Goal: Information Seeking & Learning: Learn about a topic

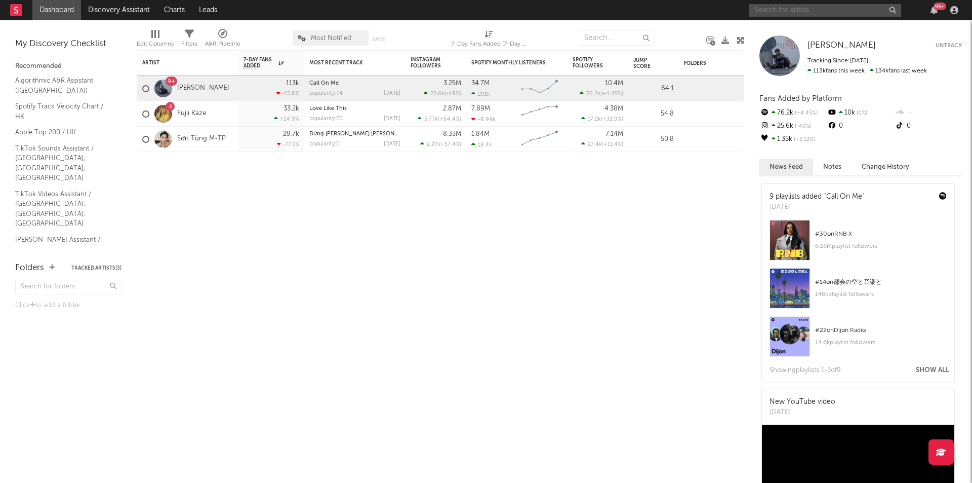
click at [832, 9] on input "text" at bounding box center [825, 10] width 152 height 13
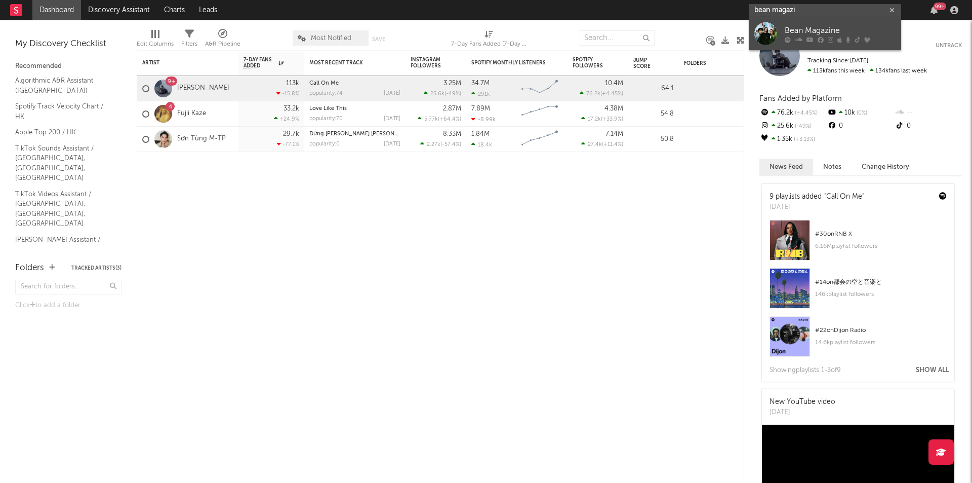
type input "bean magazi"
click at [759, 35] on div at bounding box center [765, 33] width 23 height 23
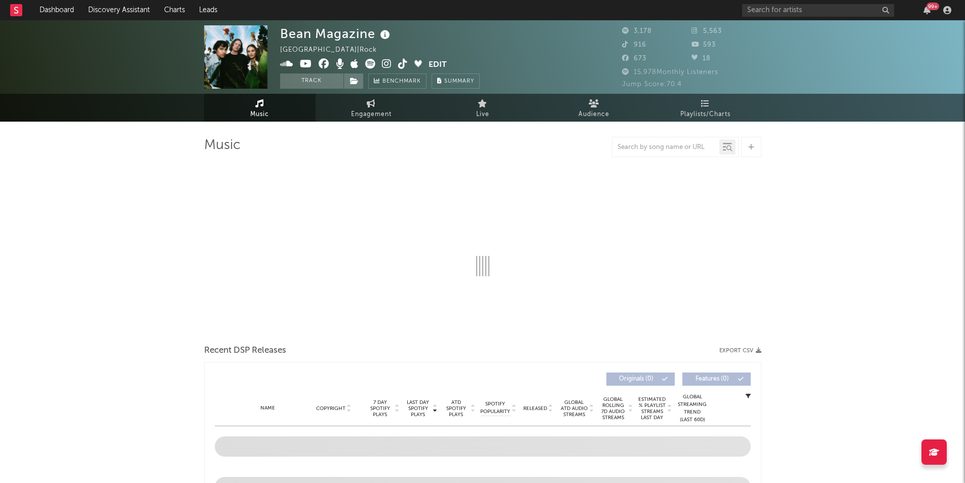
select select "6m"
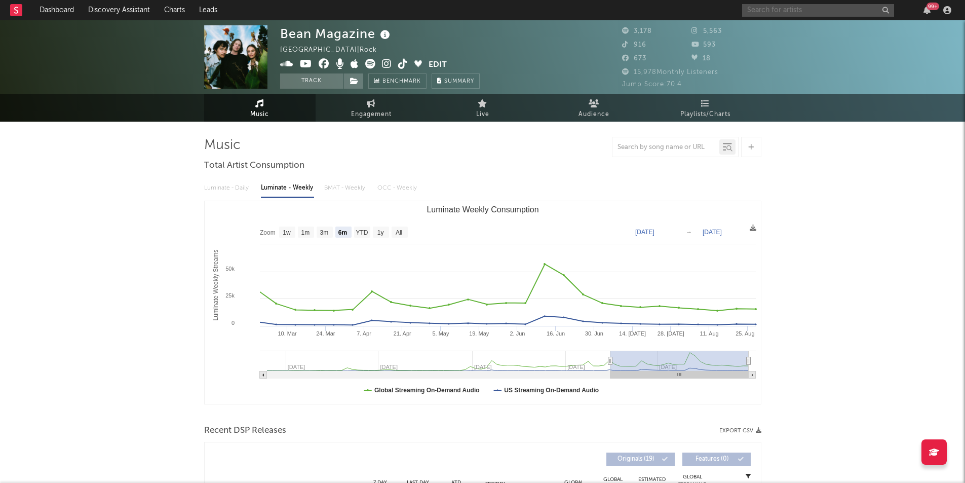
click at [788, 10] on input "text" at bounding box center [818, 10] width 152 height 13
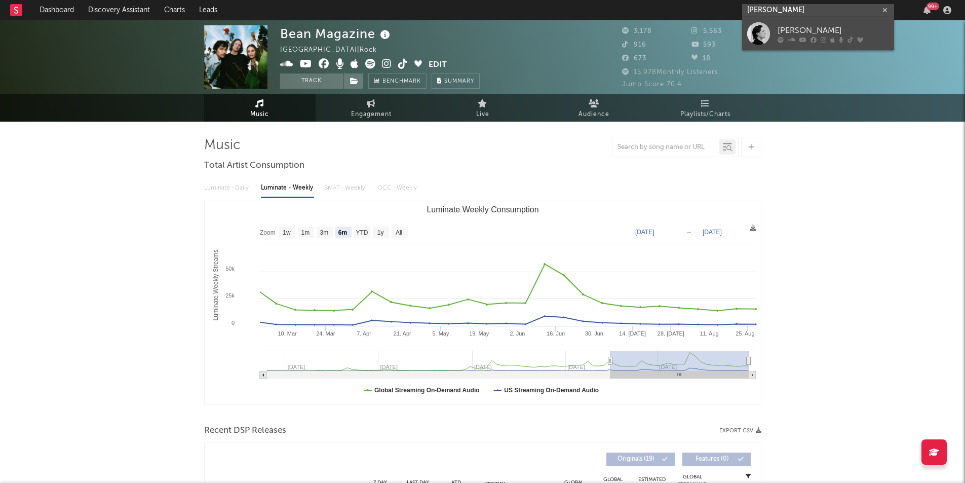
type input "[PERSON_NAME]"
click at [767, 35] on div at bounding box center [758, 33] width 23 height 23
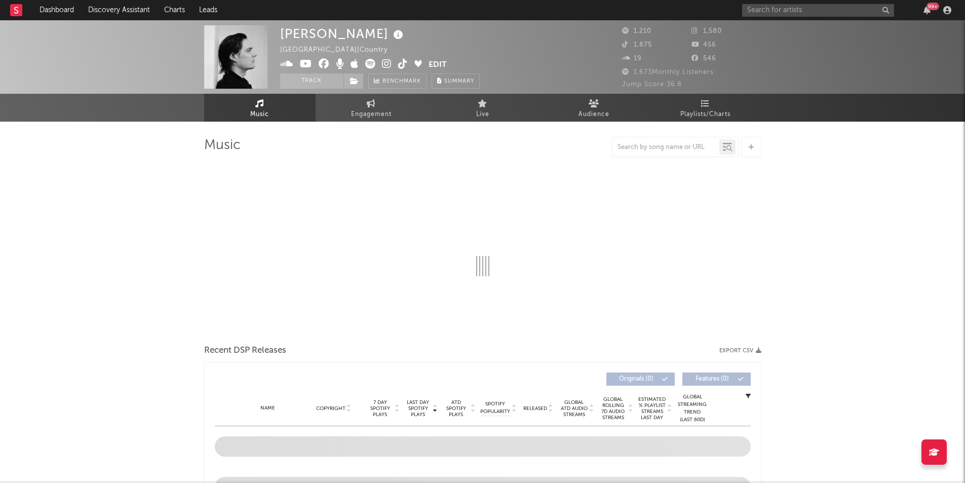
select select "6m"
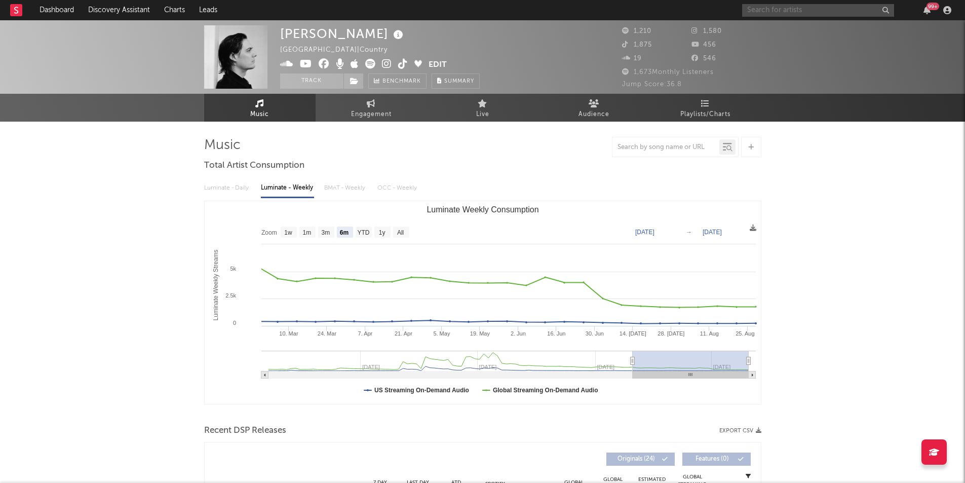
click at [784, 11] on input "text" at bounding box center [818, 10] width 152 height 13
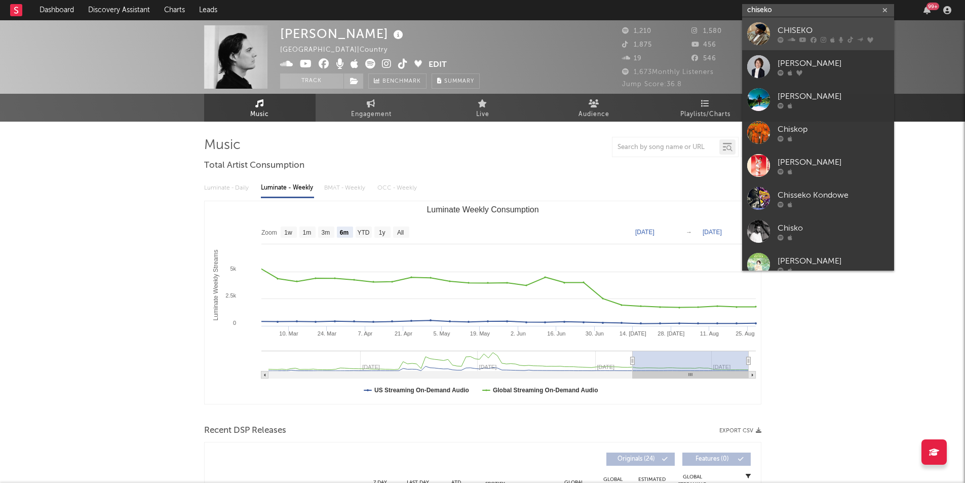
type input "chiseko"
click at [763, 35] on div at bounding box center [758, 33] width 23 height 23
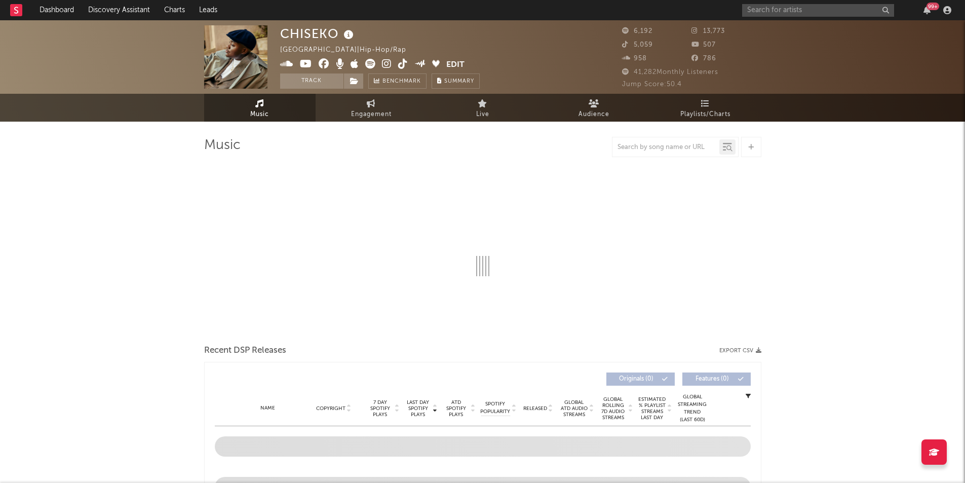
select select "6m"
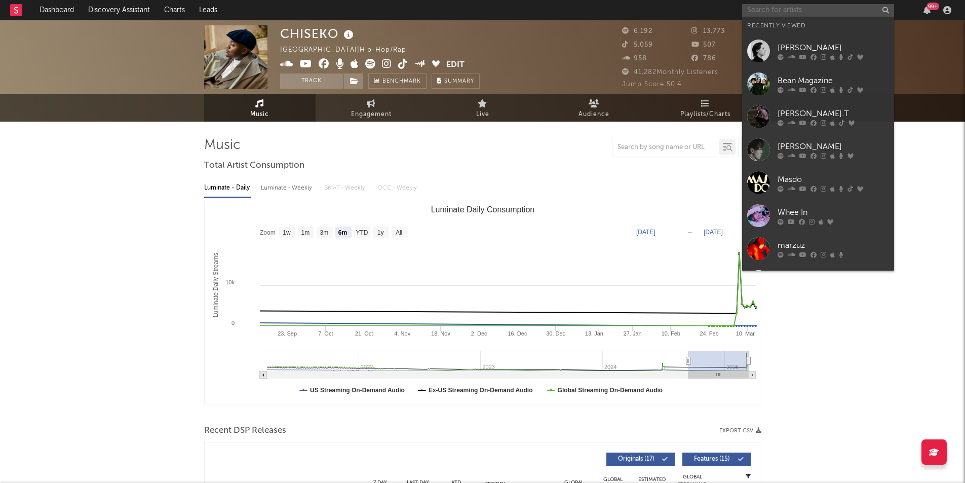
click at [813, 9] on input "text" at bounding box center [818, 10] width 152 height 13
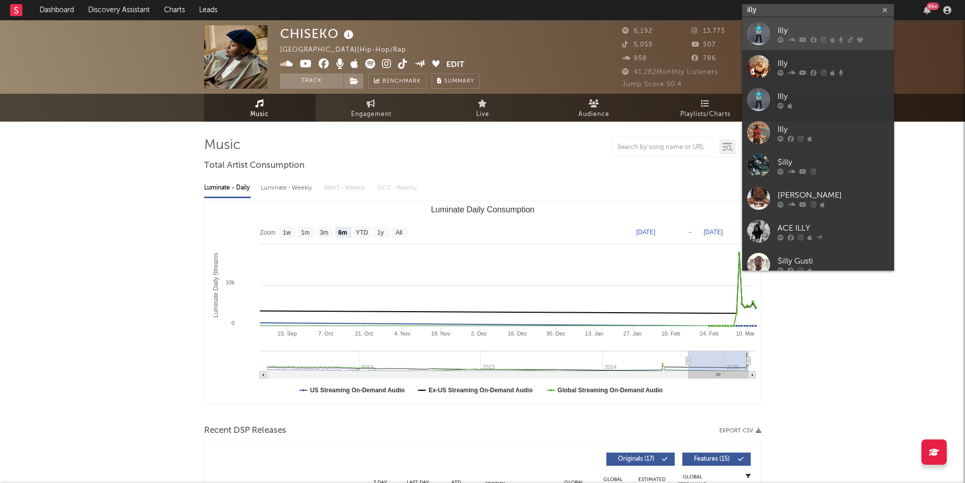
type input "illy"
click at [753, 36] on div at bounding box center [758, 33] width 23 height 23
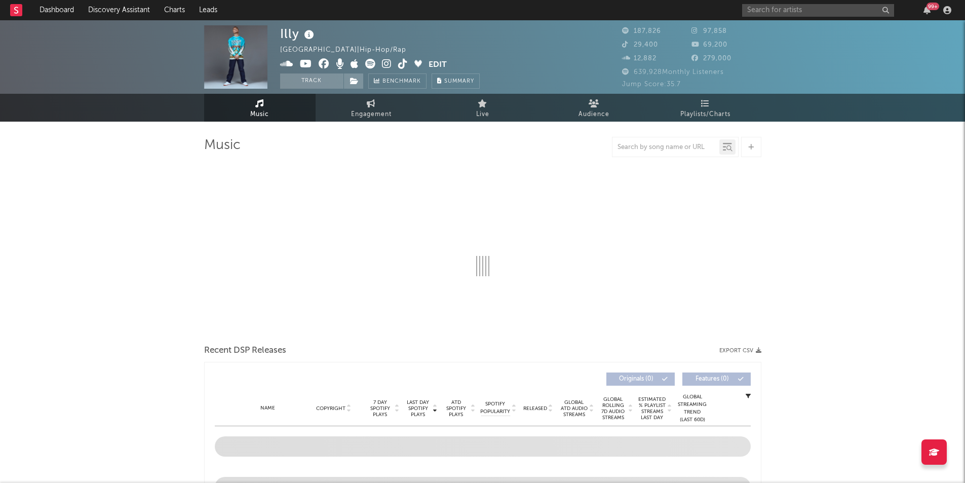
select select "6m"
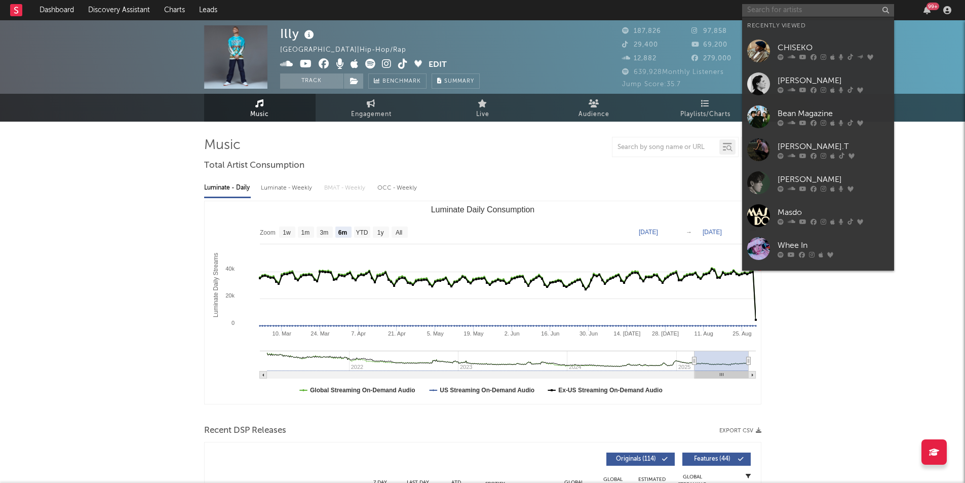
click at [787, 12] on input "text" at bounding box center [818, 10] width 152 height 13
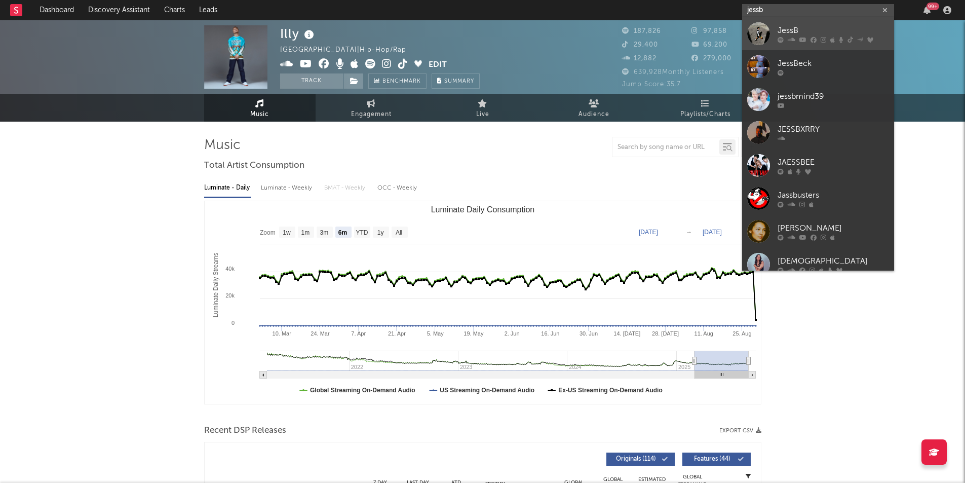
type input "jessb"
click at [763, 34] on div at bounding box center [758, 33] width 23 height 23
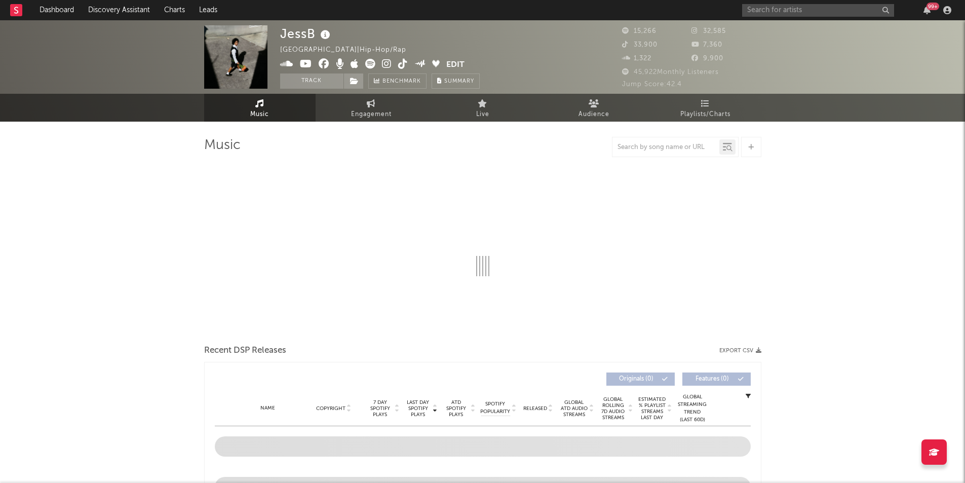
select select "6m"
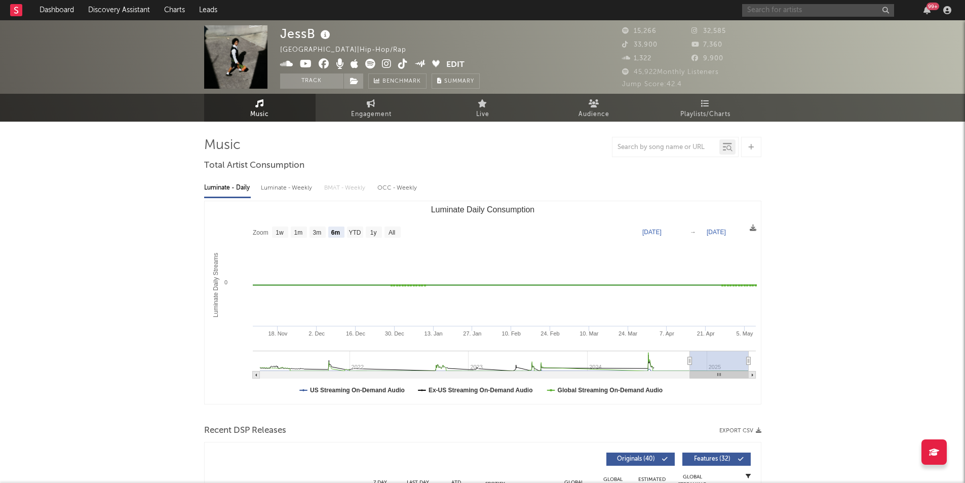
click at [805, 6] on input "text" at bounding box center [818, 10] width 152 height 13
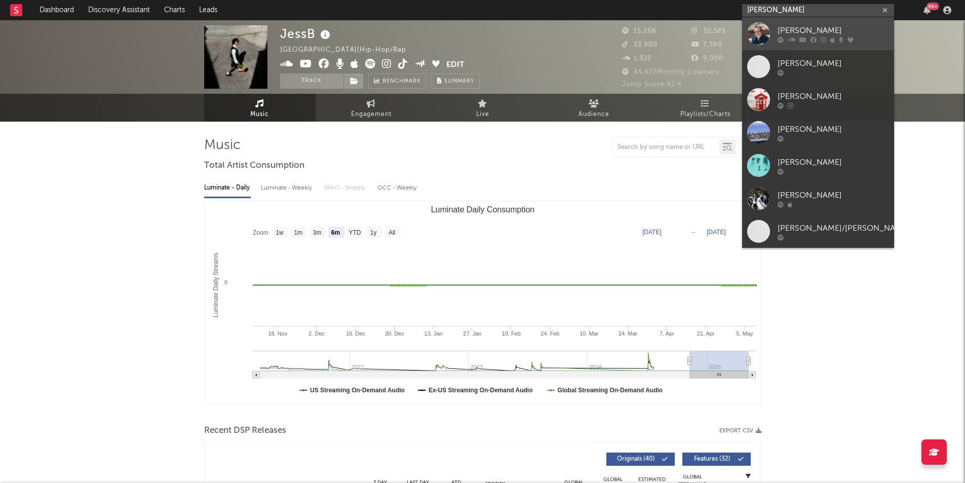
type input "[PERSON_NAME]"
click at [761, 37] on div at bounding box center [758, 33] width 23 height 23
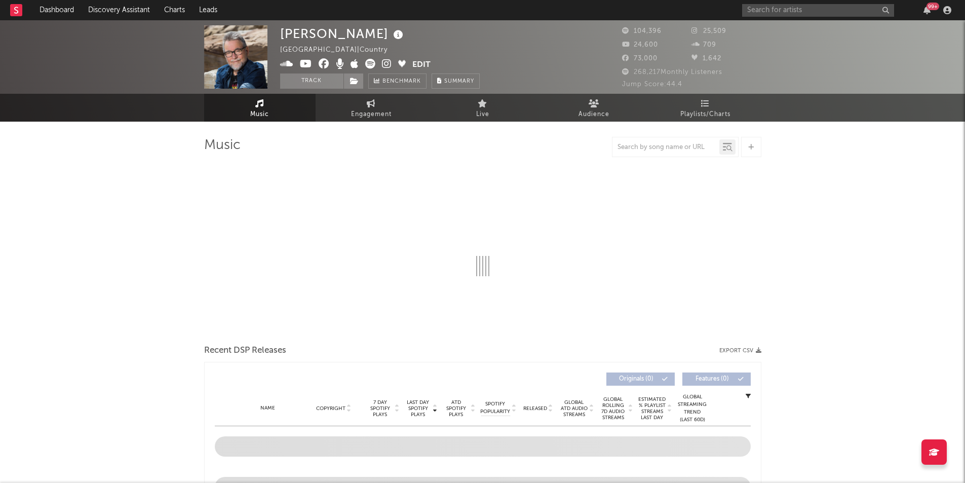
select select "6m"
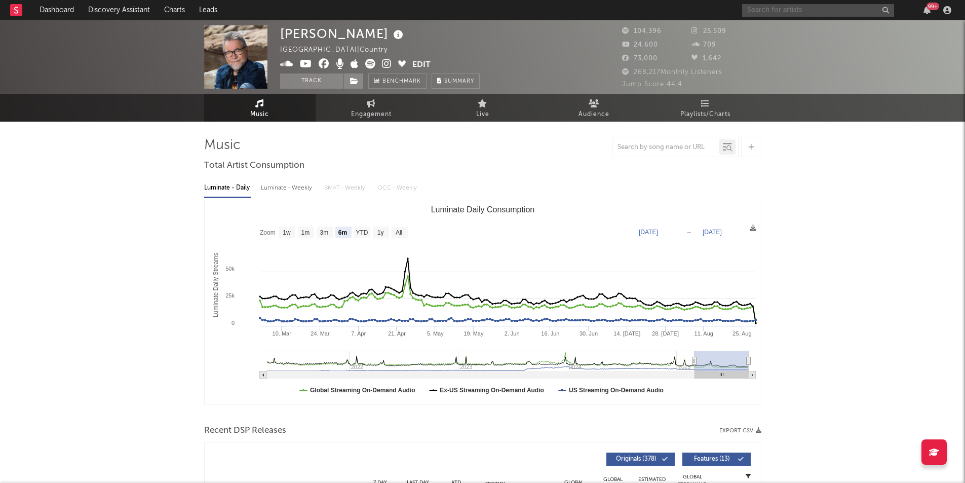
click at [771, 9] on input "text" at bounding box center [818, 10] width 152 height 13
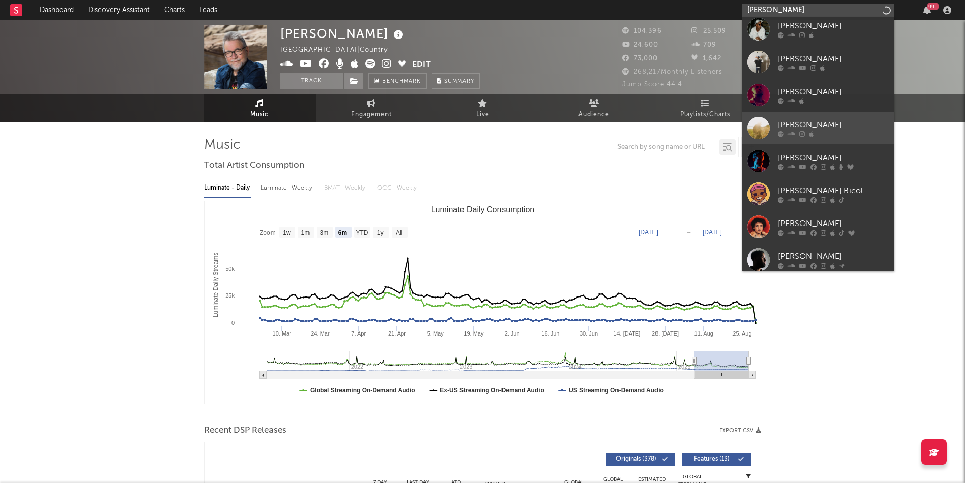
scroll to position [76, 0]
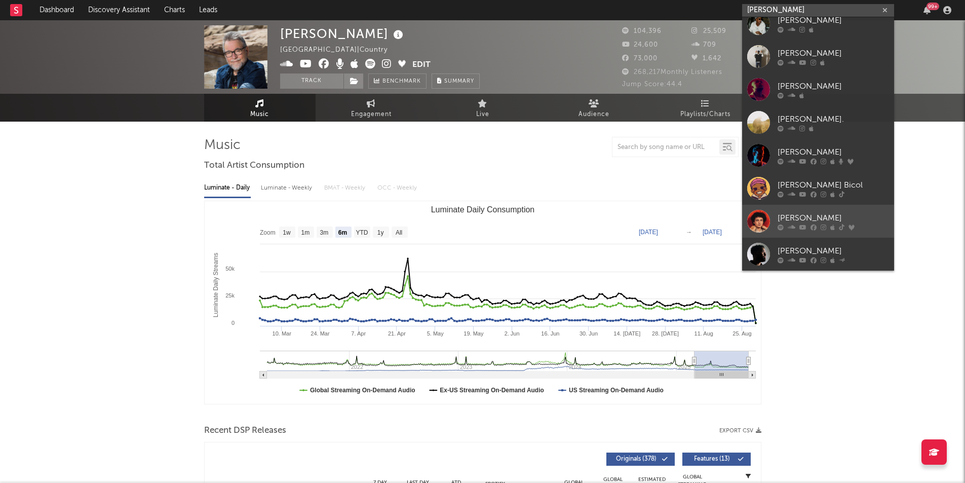
type input "[PERSON_NAME]"
click at [756, 226] on div at bounding box center [758, 221] width 23 height 23
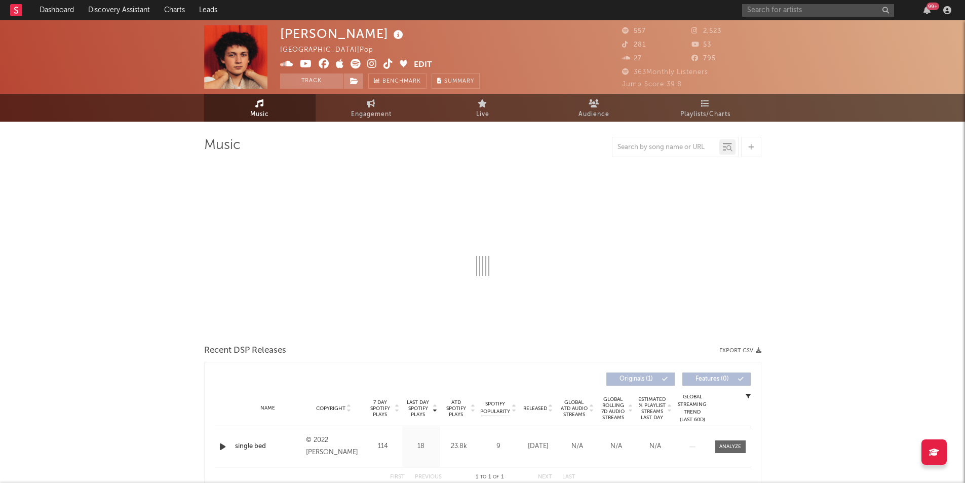
select select "6m"
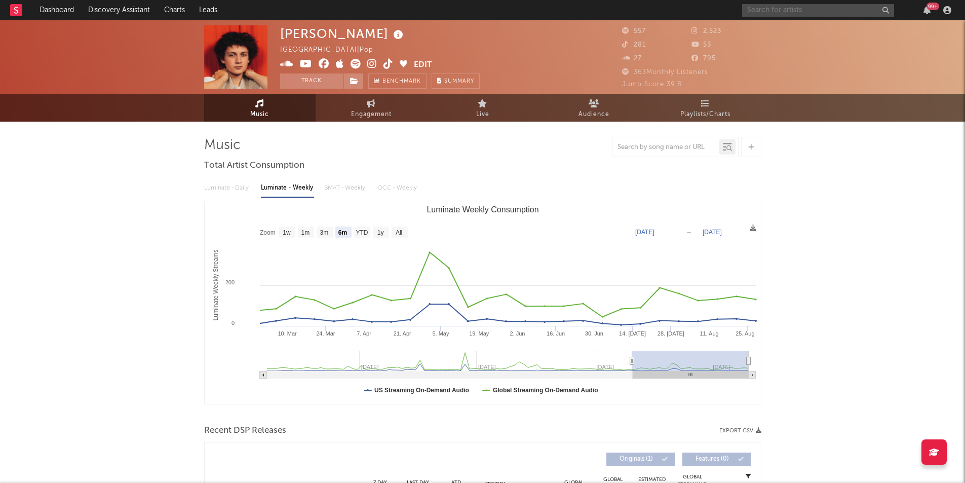
click at [782, 10] on input "text" at bounding box center [818, 10] width 152 height 13
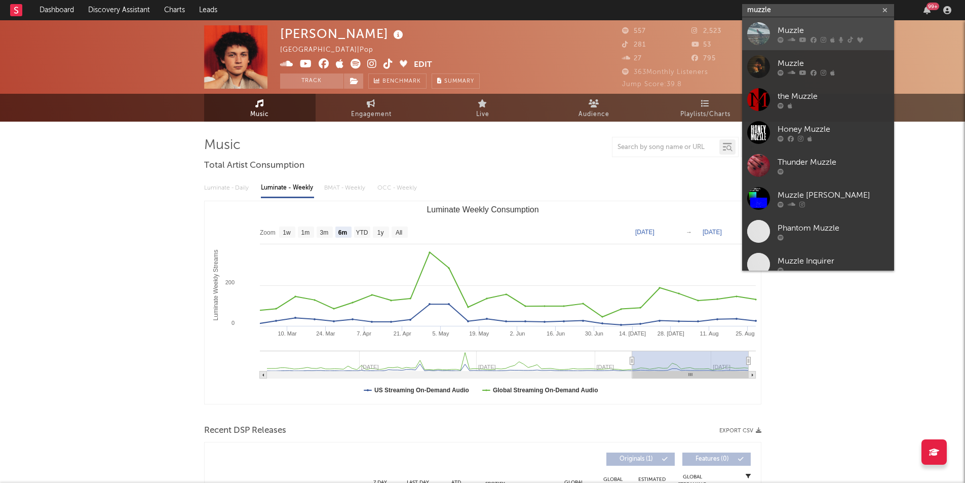
type input "muzzle"
click at [761, 33] on div at bounding box center [758, 33] width 23 height 23
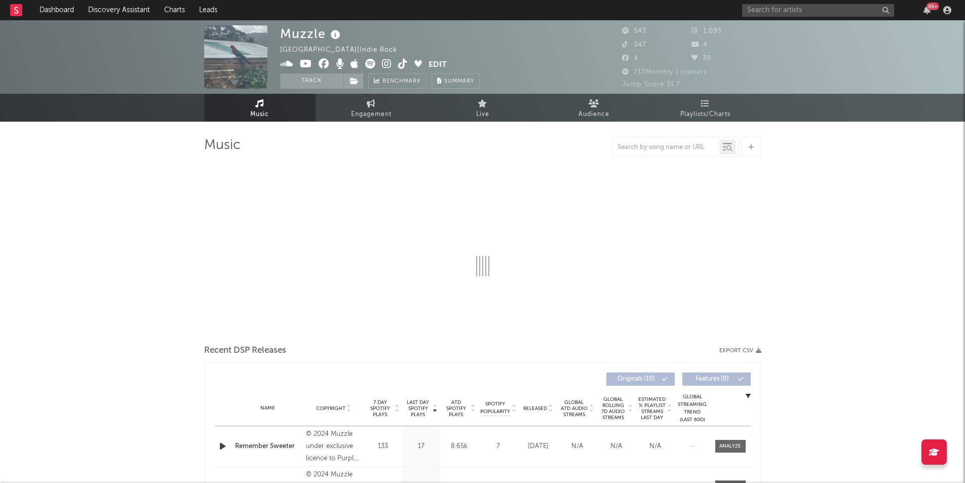
select select "6m"
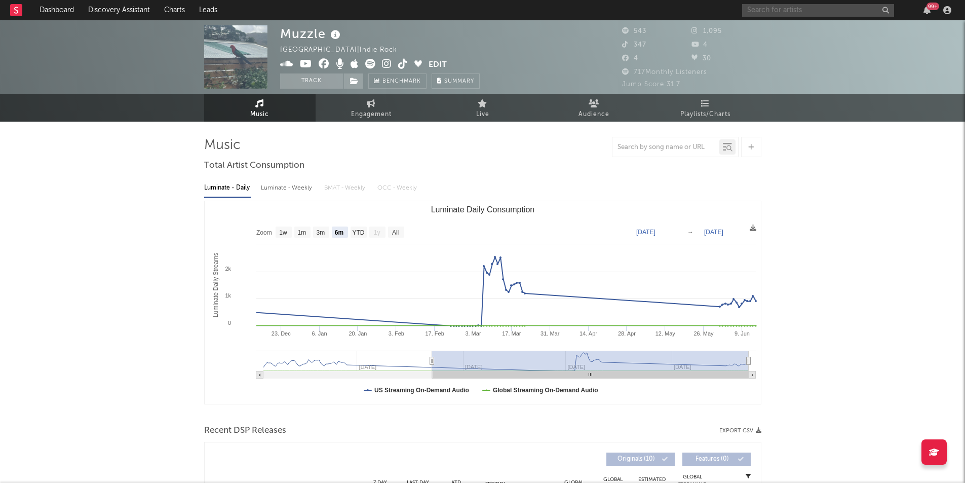
click at [830, 11] on input "text" at bounding box center [818, 10] width 152 height 13
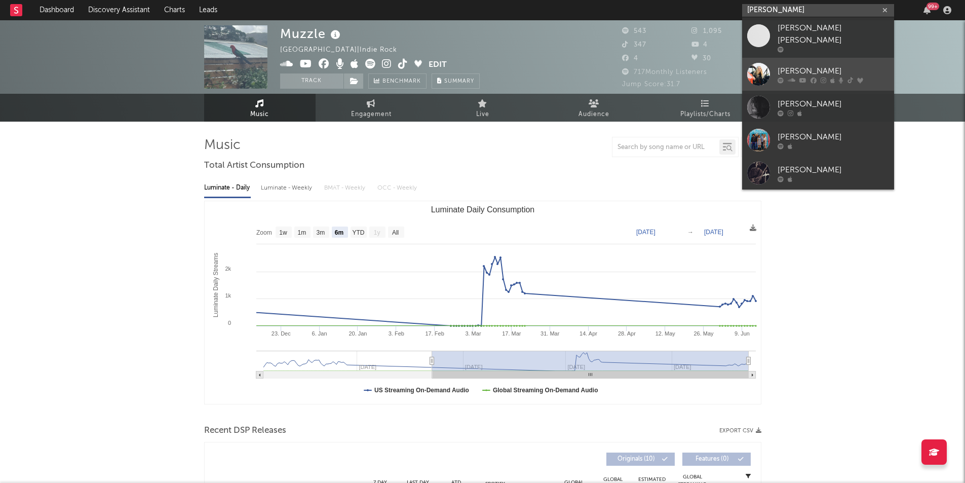
type input "[PERSON_NAME]"
click at [753, 71] on div at bounding box center [758, 74] width 23 height 23
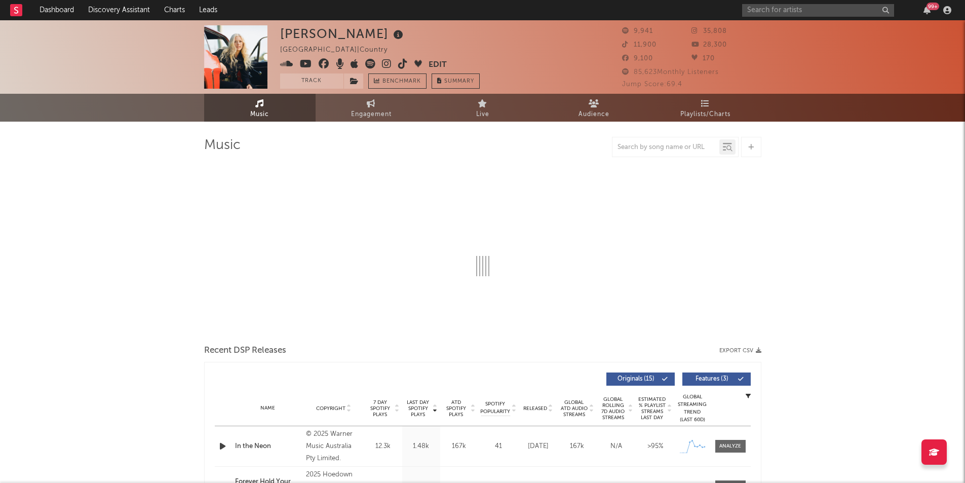
select select "6m"
